Goal: Task Accomplishment & Management: Use online tool/utility

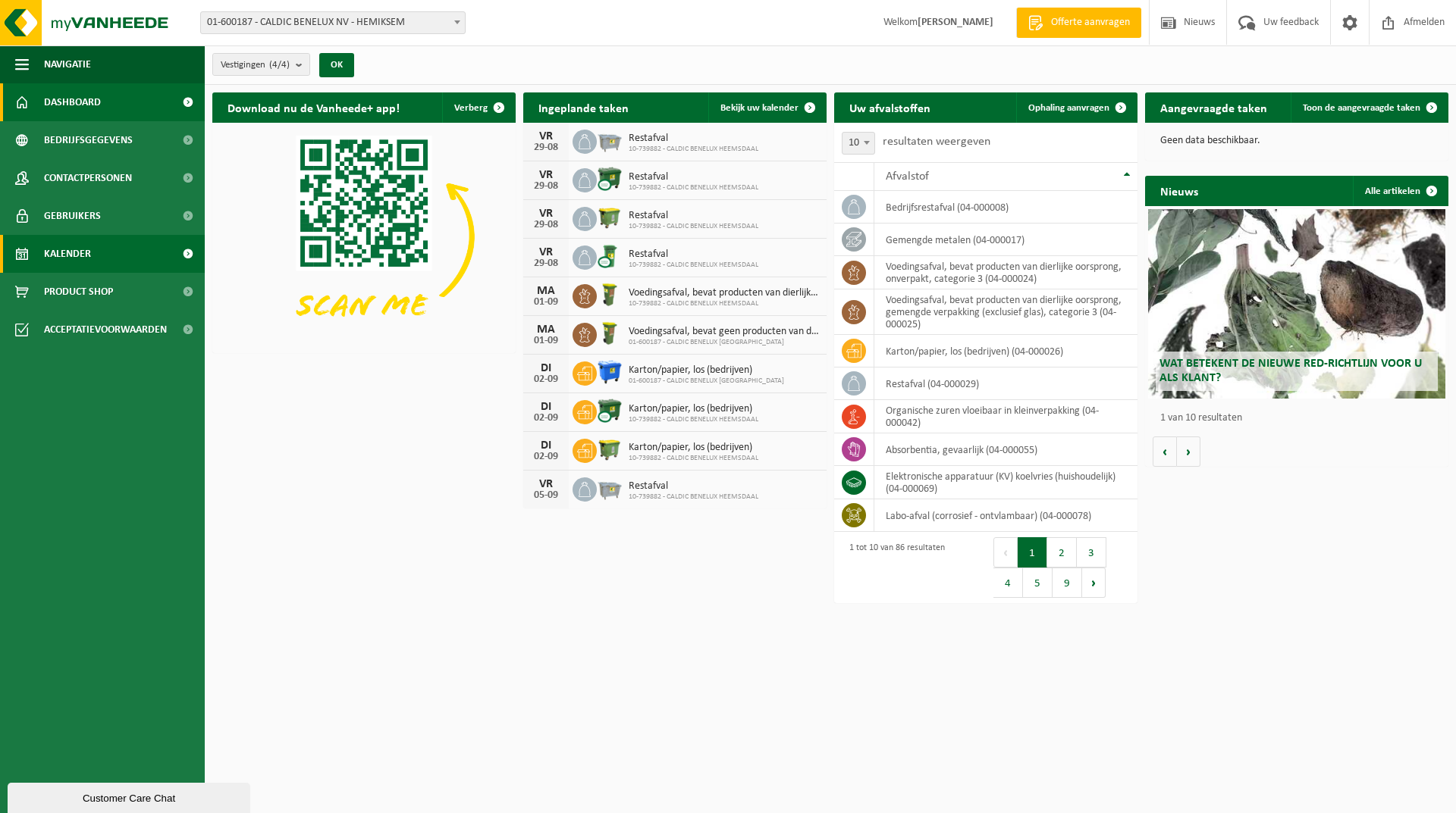
click at [91, 266] on span "Kalender" at bounding box center [67, 254] width 47 height 38
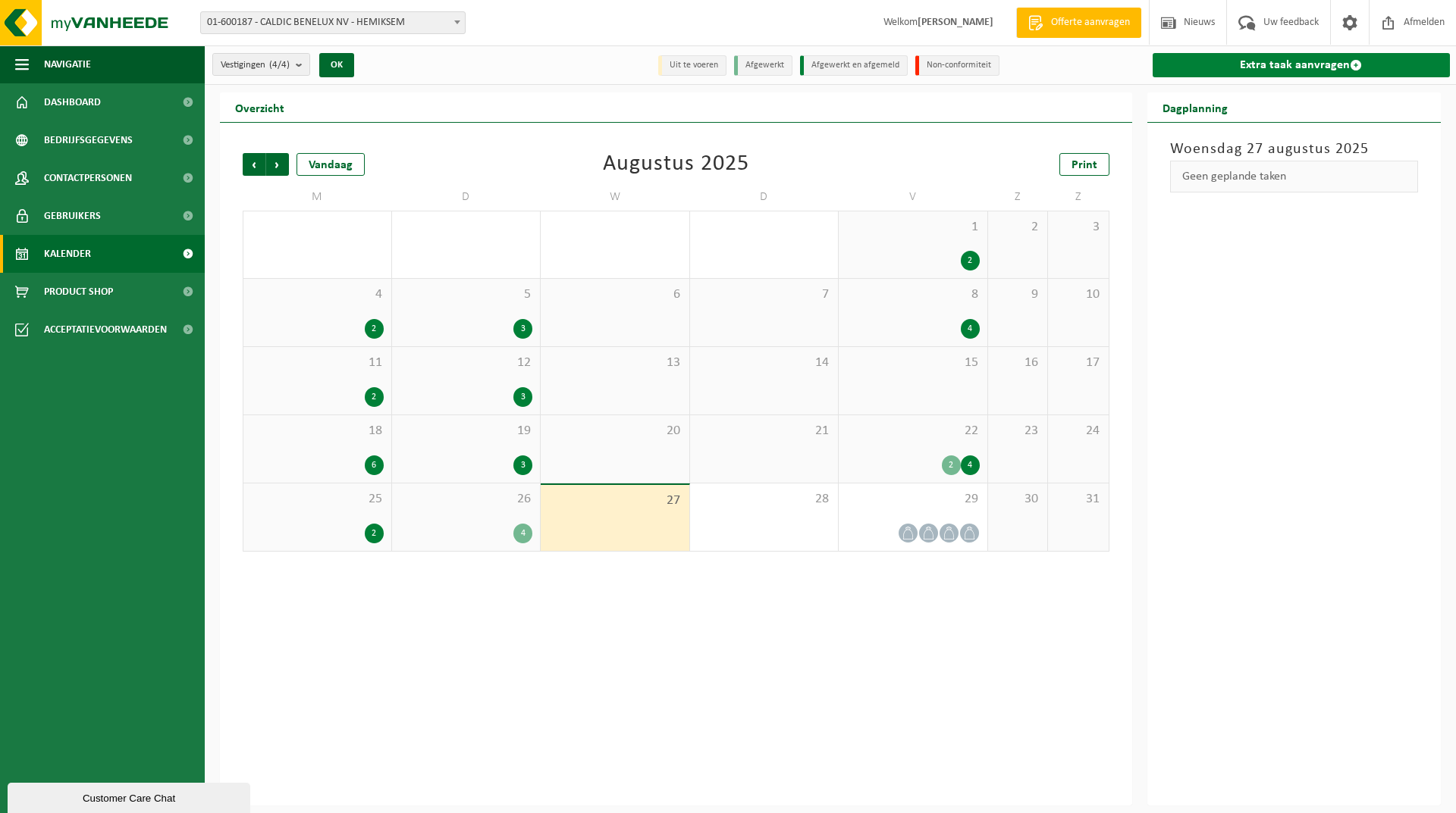
click at [1314, 60] on link "Extra taak aanvragen" at bounding box center [1301, 65] width 298 height 24
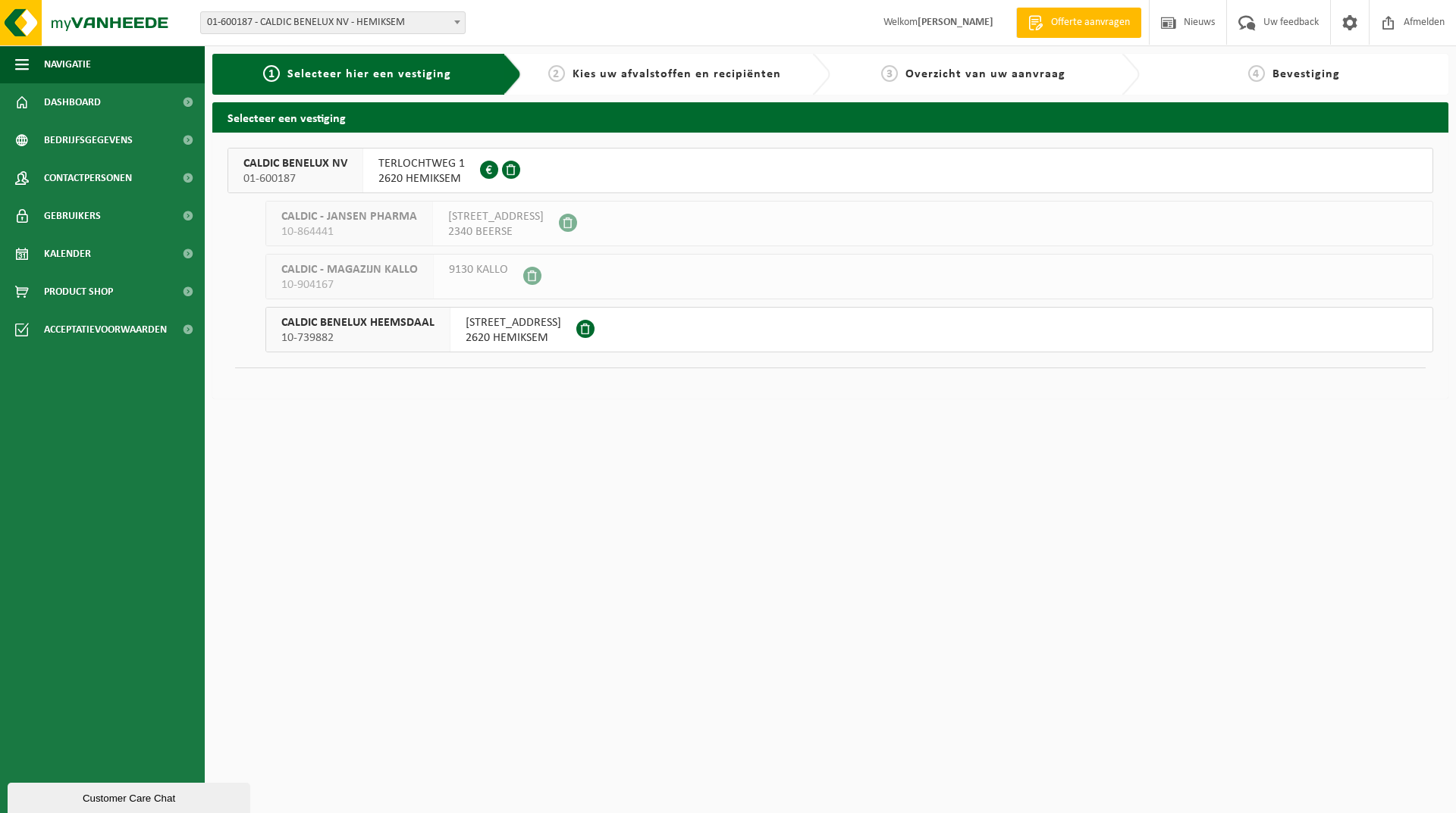
click at [283, 160] on span "CALDIC BENELUX NV" at bounding box center [295, 164] width 104 height 16
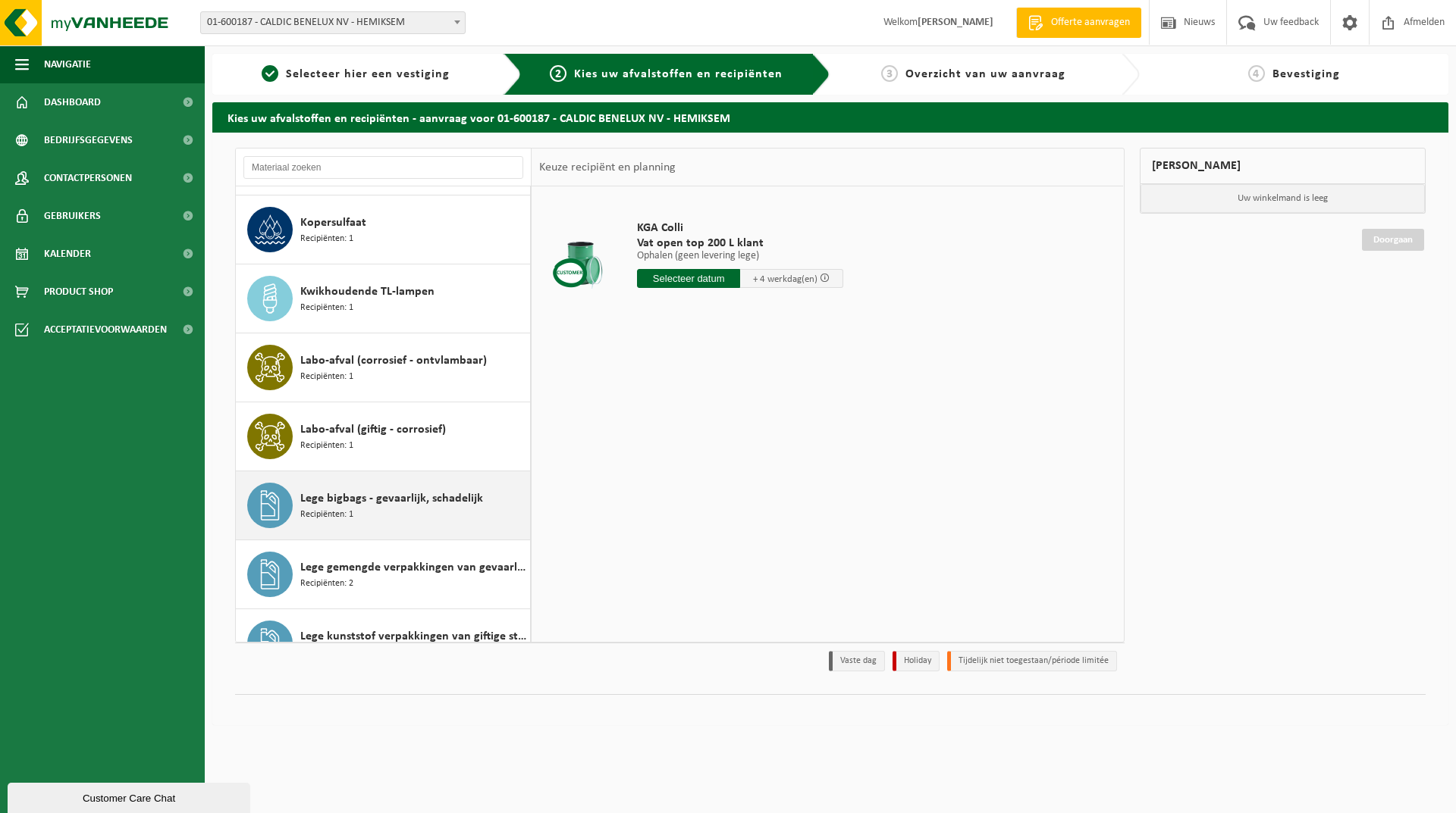
scroll to position [2274, 0]
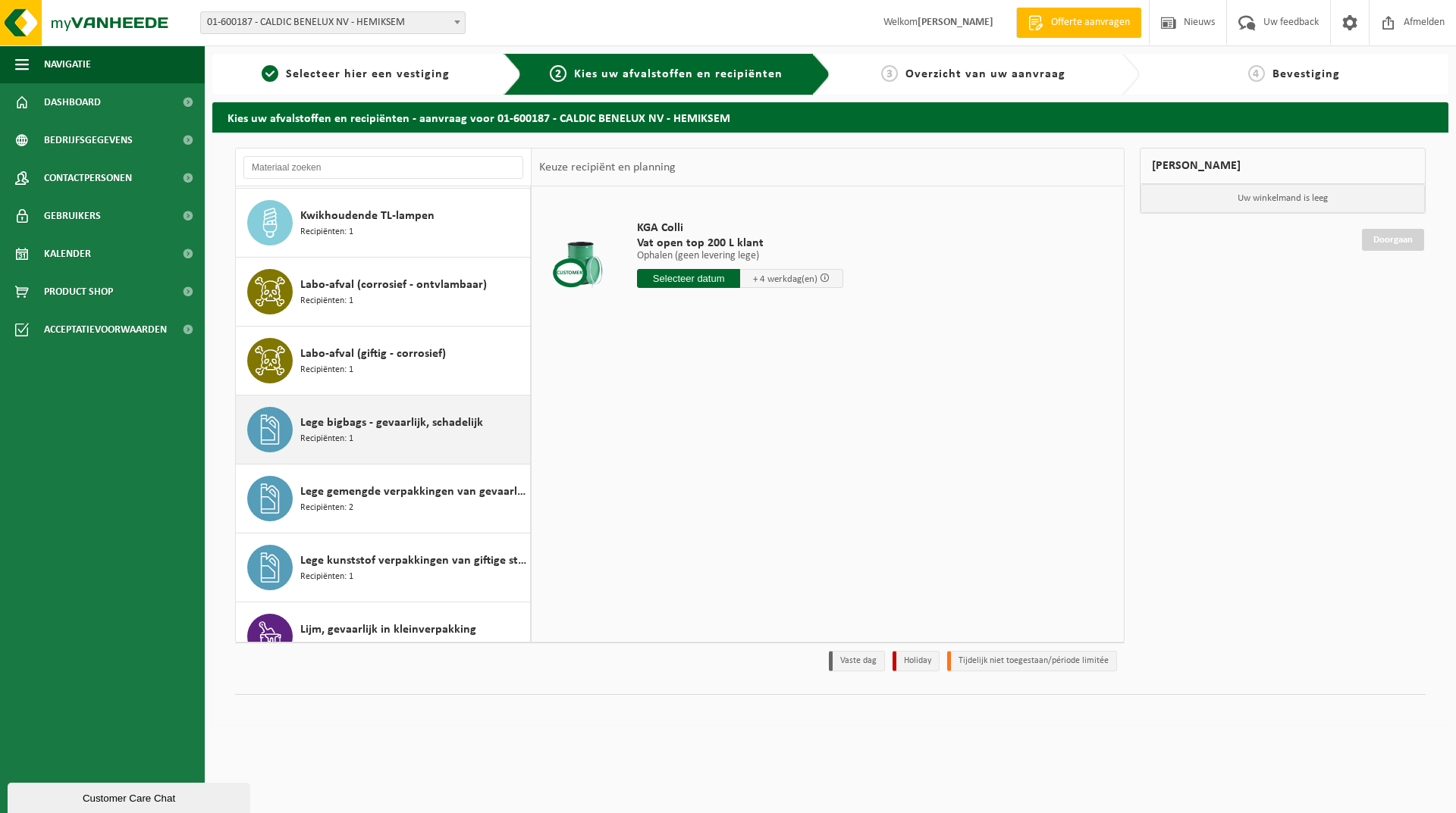
click at [278, 438] on icon at bounding box center [269, 429] width 18 height 30
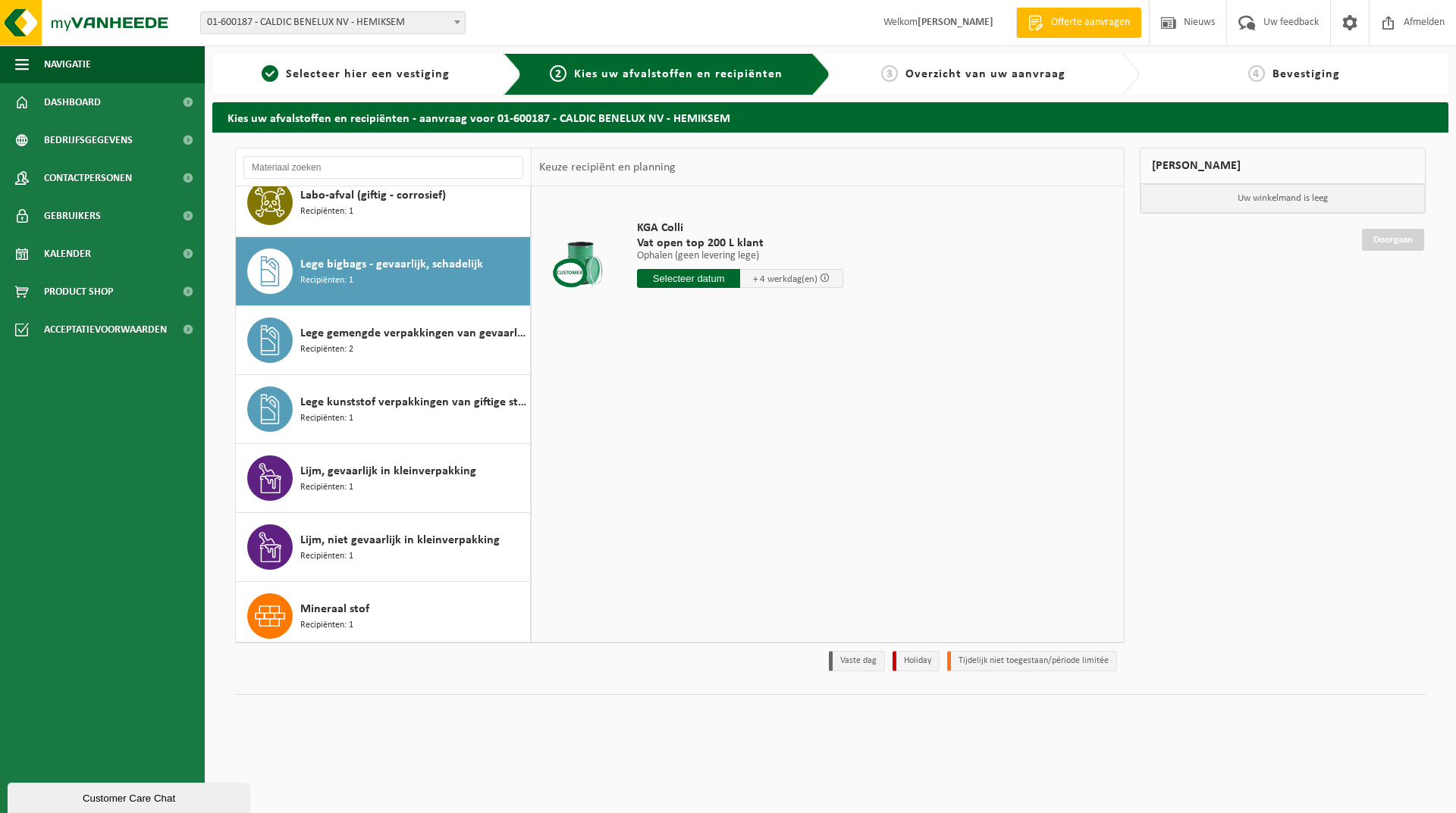
scroll to position [2483, 0]
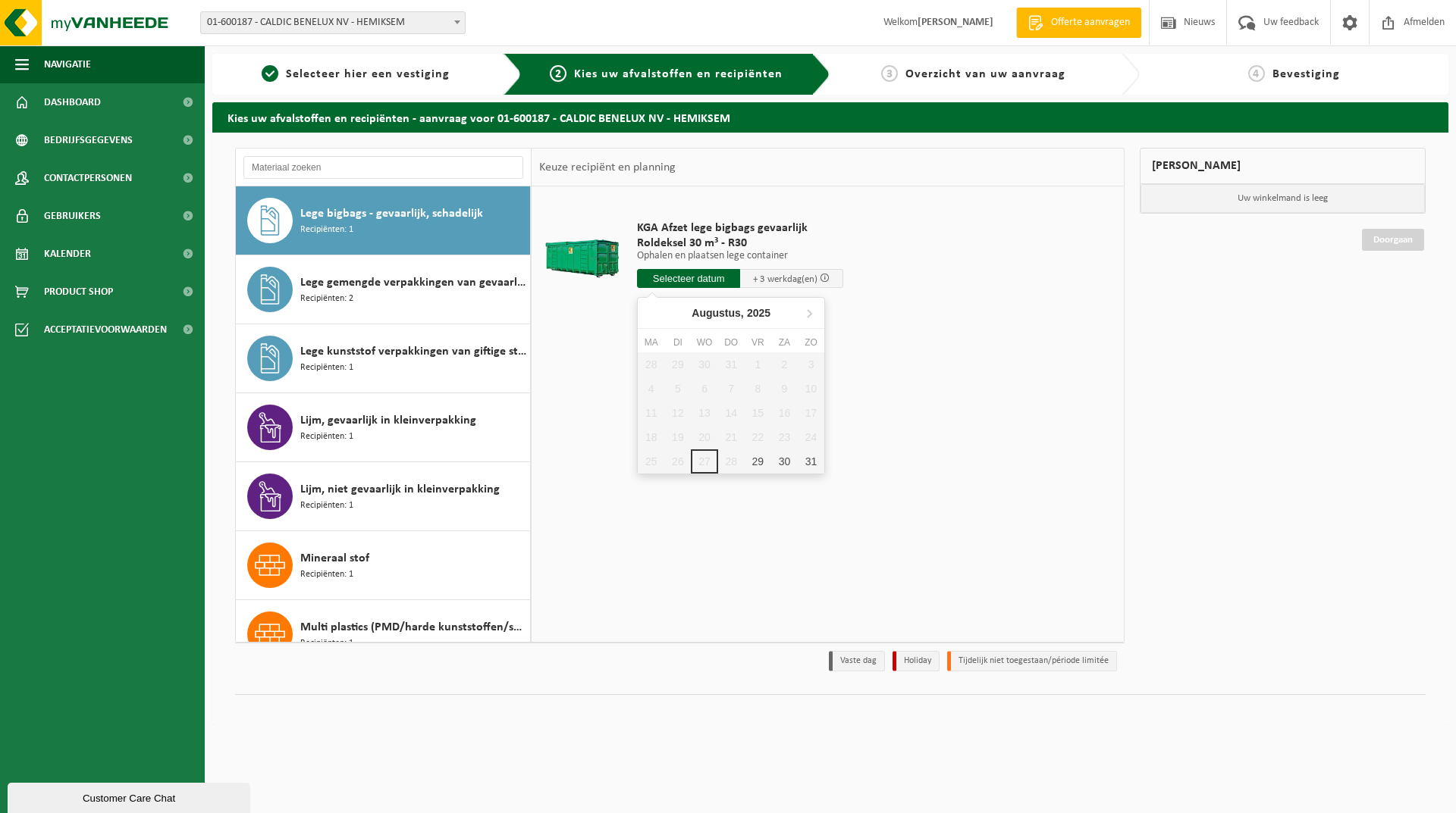
click at [700, 281] on input "text" at bounding box center [688, 279] width 103 height 19
click at [756, 463] on div "29" at bounding box center [757, 462] width 27 height 24
type input "Van 2025-08-29"
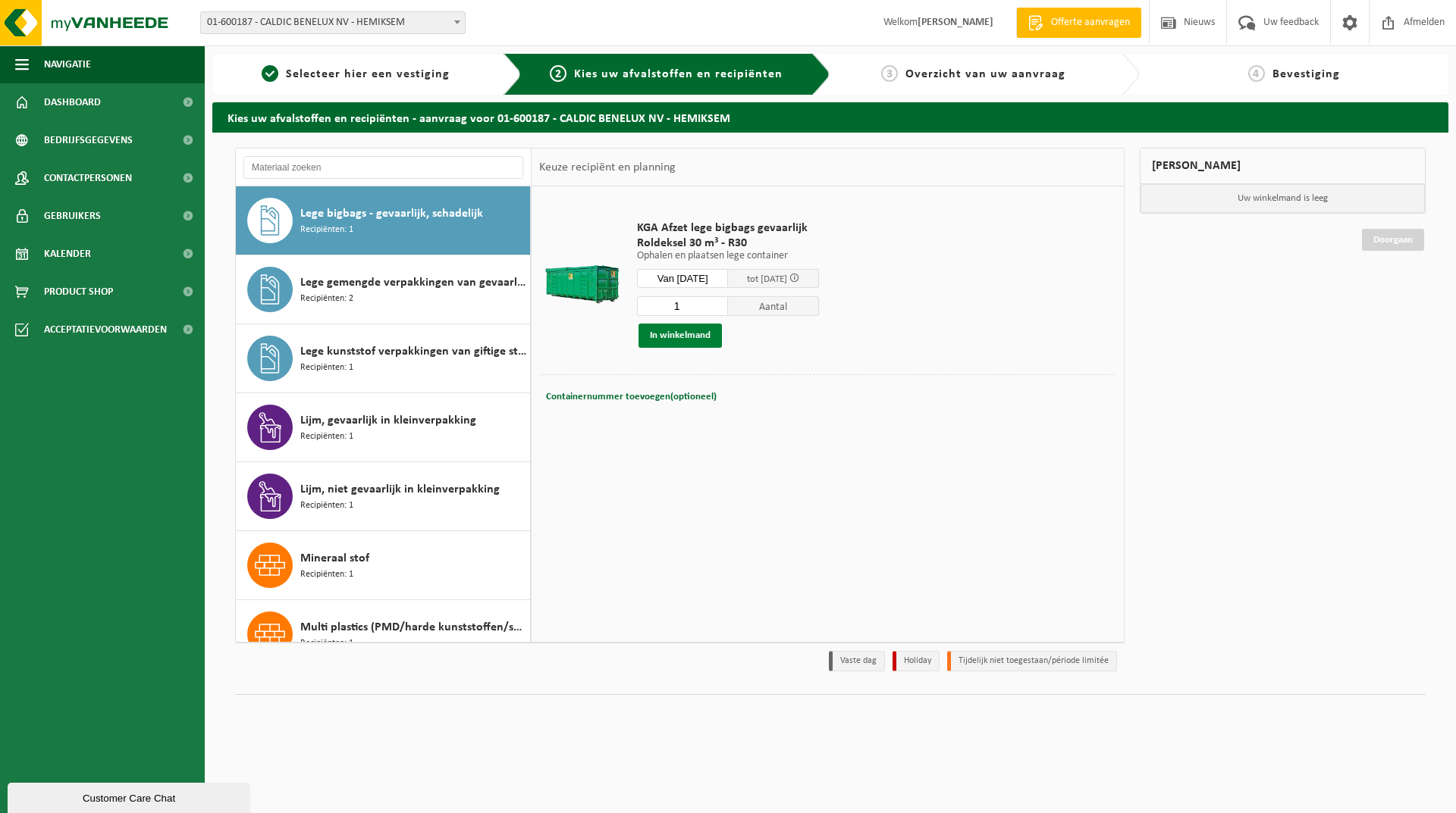
click at [688, 335] on button "In winkelmand" at bounding box center [680, 336] width 84 height 24
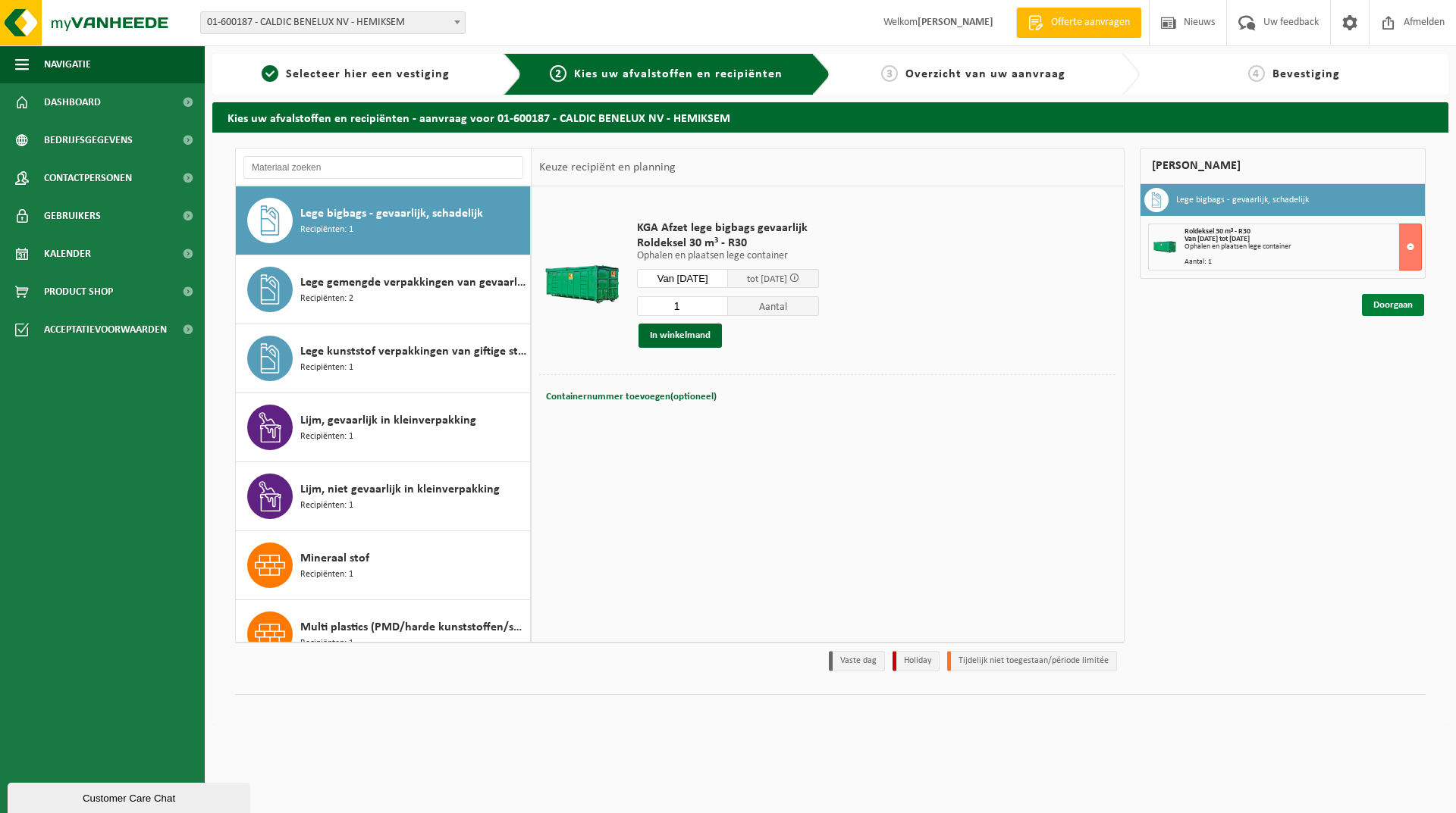
click at [1385, 309] on link "Doorgaan" at bounding box center [1393, 305] width 62 height 22
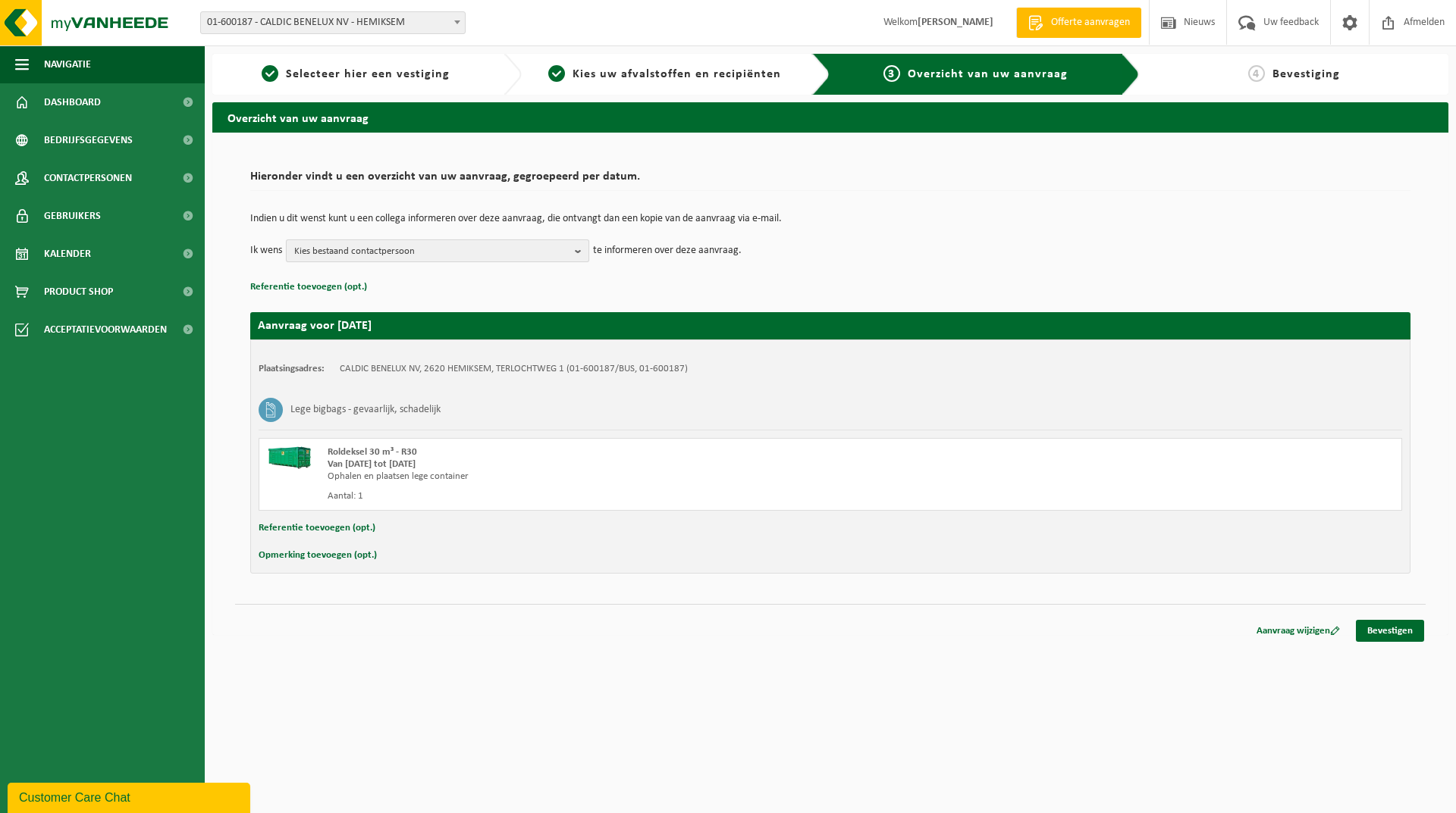
click at [582, 253] on b "button" at bounding box center [582, 250] width 14 height 22
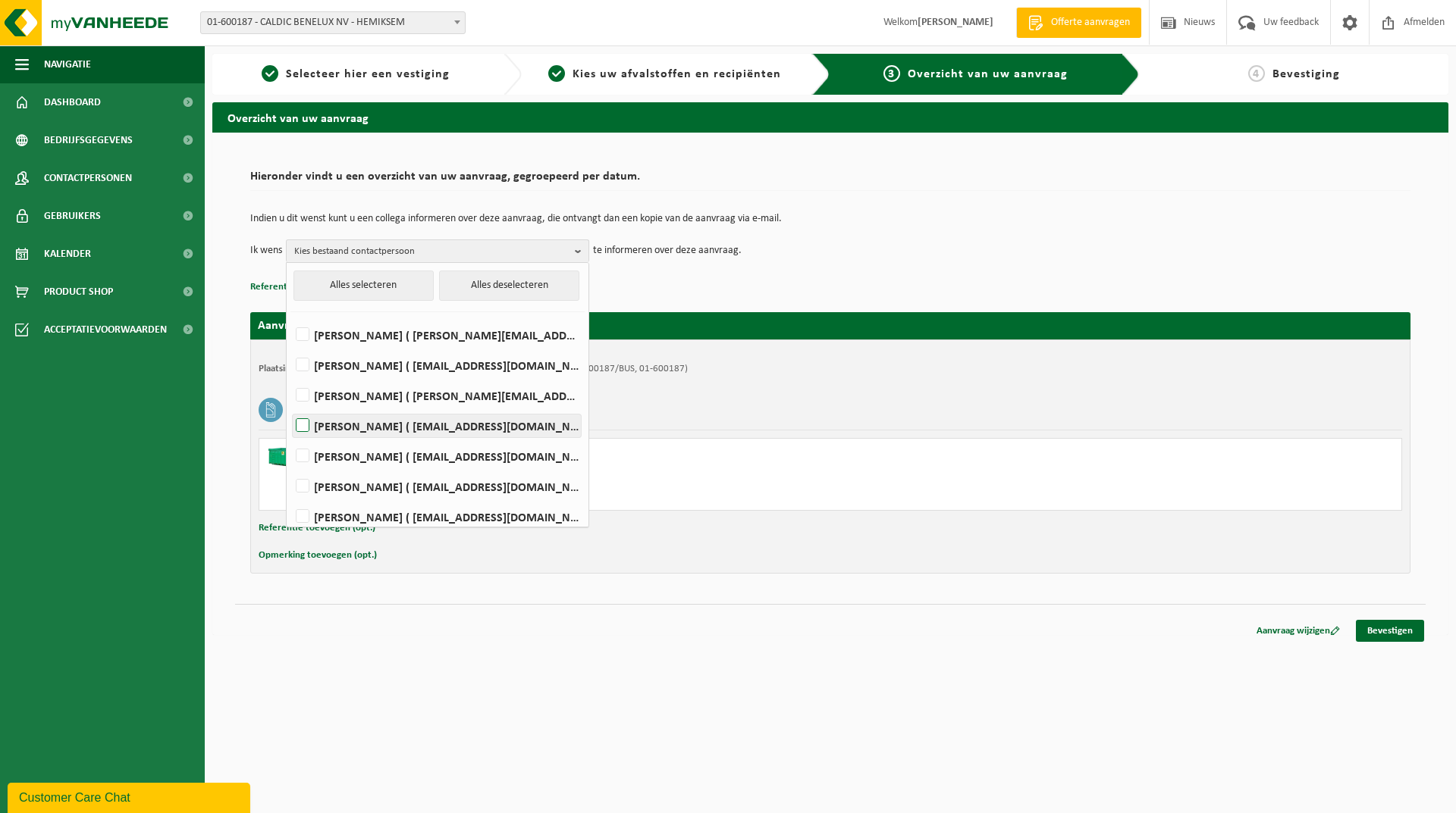
scroll to position [9, 0]
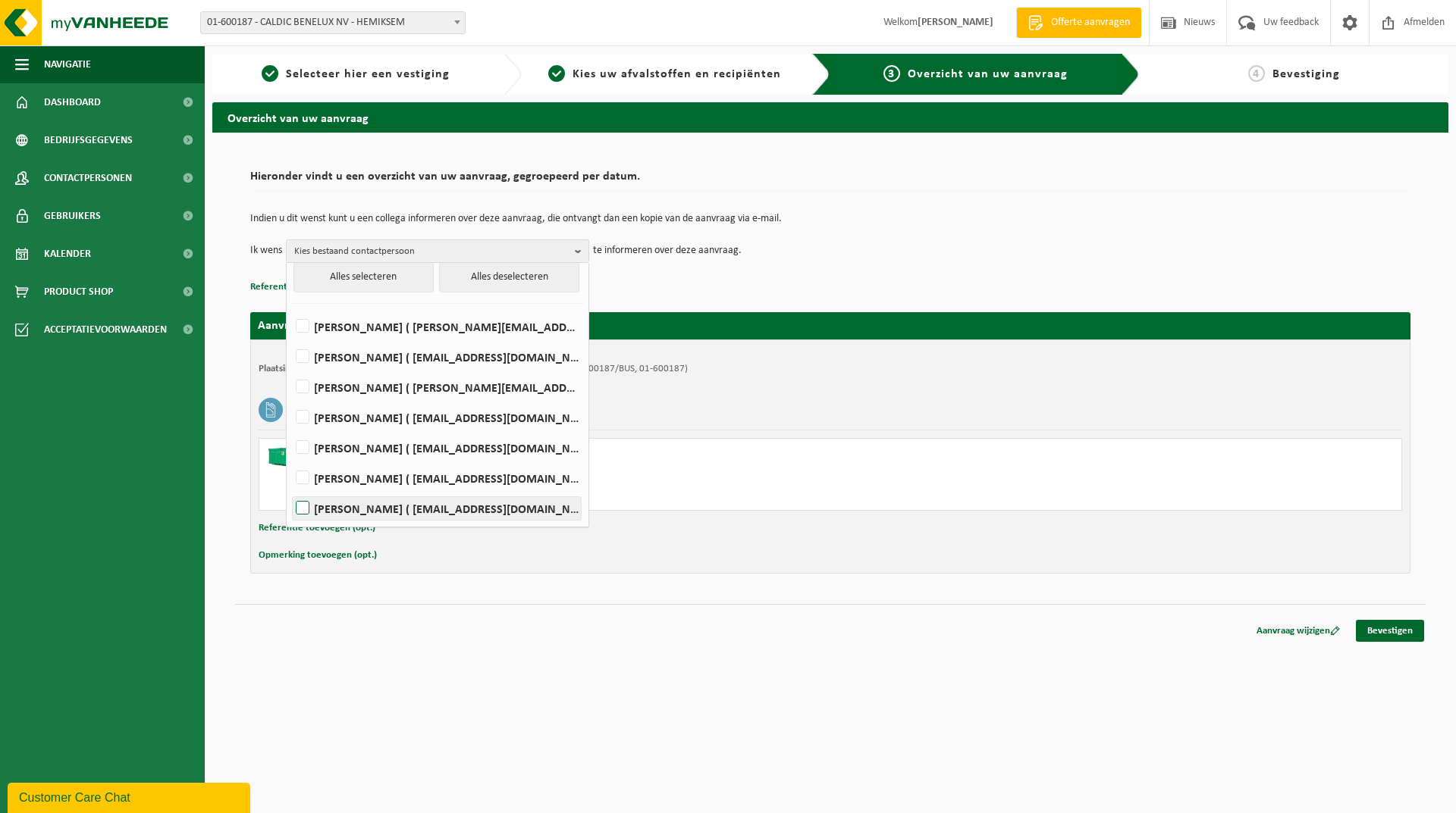
click at [305, 502] on label "BART PEETERS ( bp@caldic.be )" at bounding box center [437, 508] width 288 height 22
click at [290, 489] on input "BART PEETERS ( bp@caldic.be )" at bounding box center [289, 488] width 1 height 1
checkbox input "true"
click at [1368, 632] on link "Bevestigen" at bounding box center [1390, 630] width 68 height 22
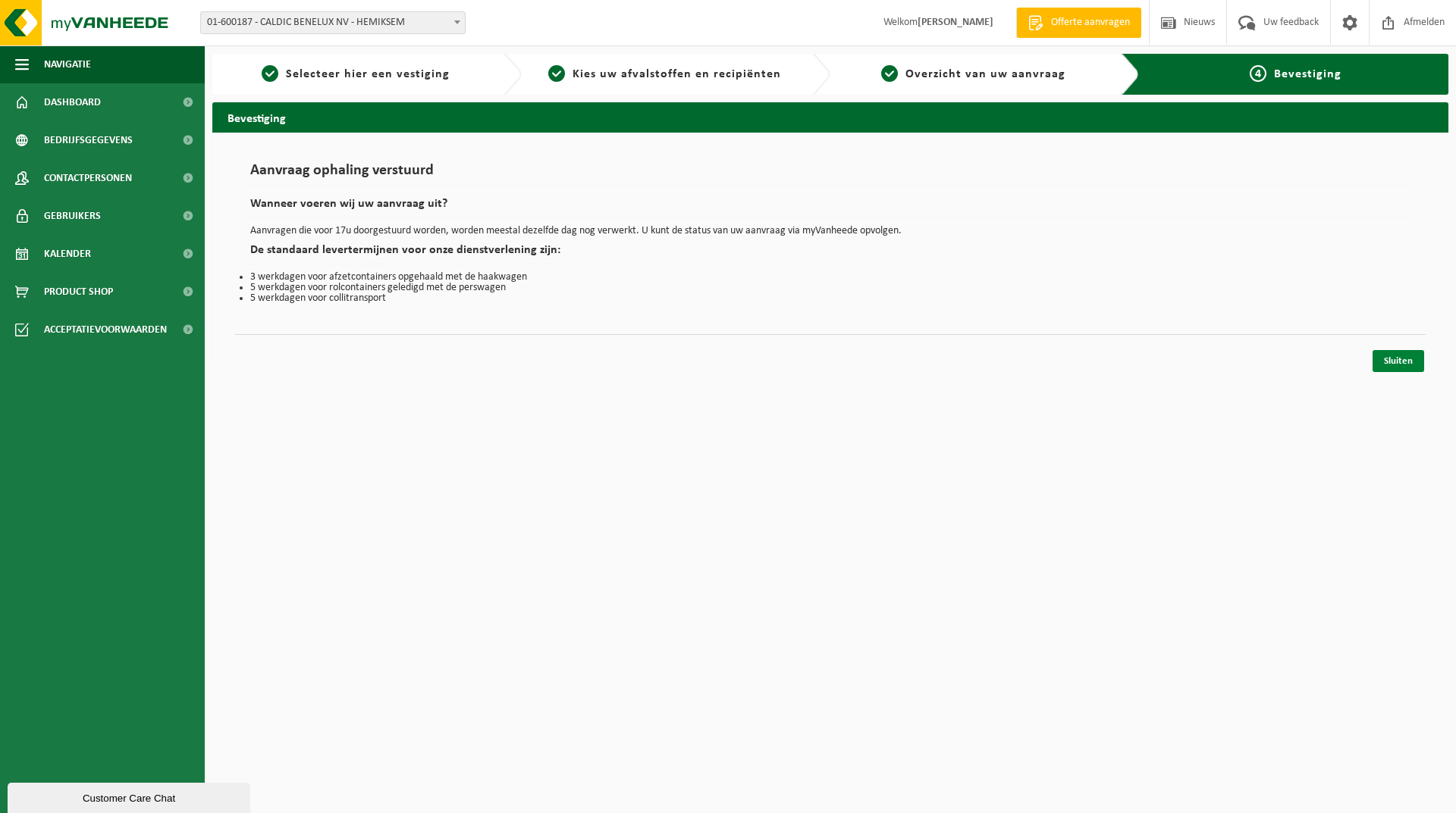
click at [1406, 363] on link "Sluiten" at bounding box center [1399, 361] width 52 height 22
